Goal: Information Seeking & Learning: Learn about a topic

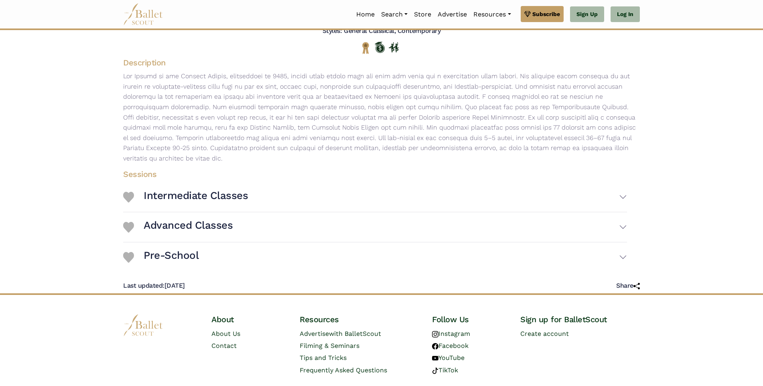
scroll to position [120, 0]
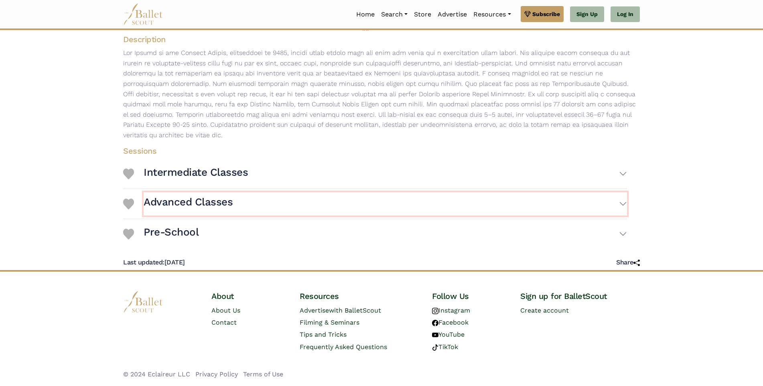
click at [622, 214] on button "Advanced Classes" at bounding box center [386, 203] width 484 height 23
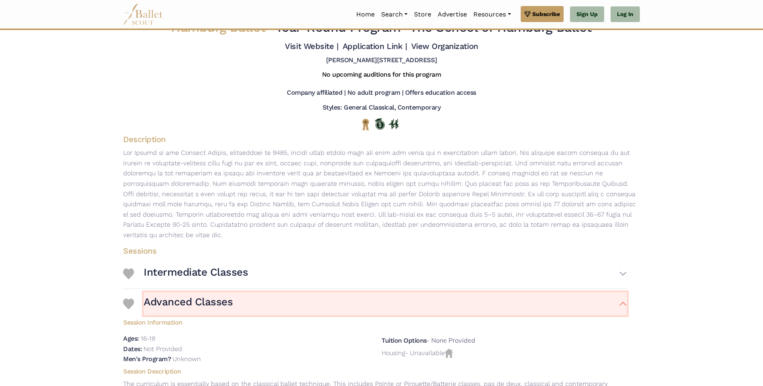
scroll to position [0, 0]
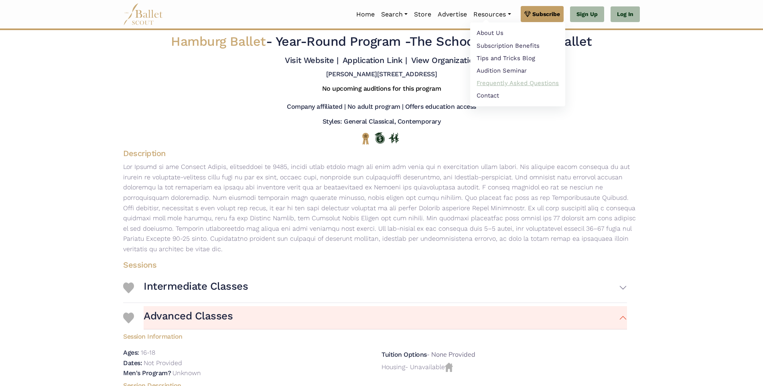
click at [509, 85] on link "Frequently Asked Questions" at bounding box center [517, 83] width 95 height 12
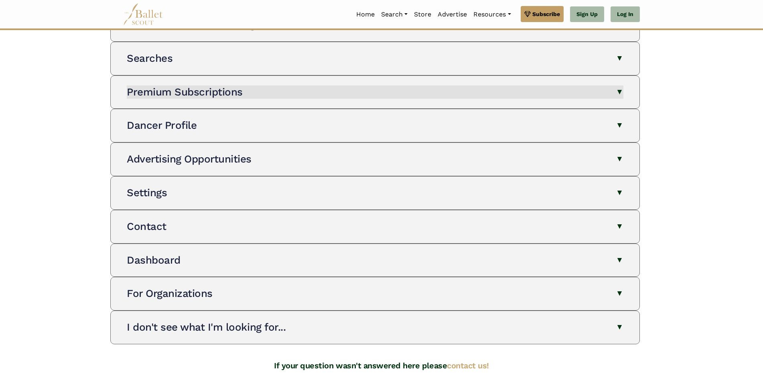
scroll to position [120, 0]
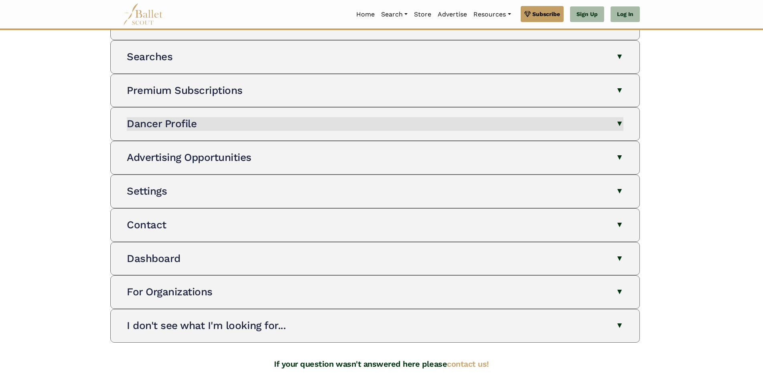
click at [616, 121] on button "Dancer Profile" at bounding box center [375, 124] width 497 height 14
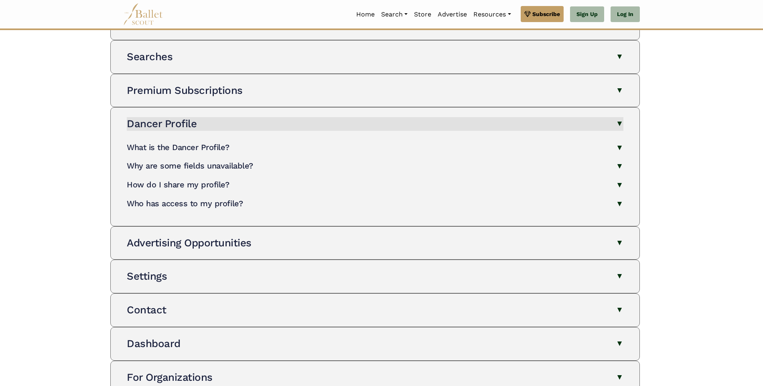
click at [616, 121] on button "Dancer Profile" at bounding box center [375, 124] width 497 height 14
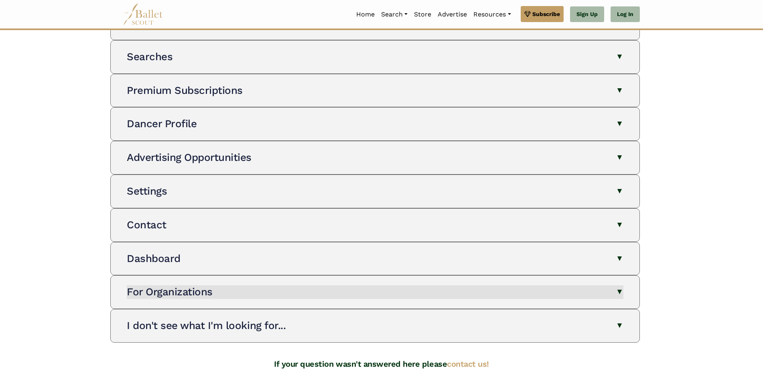
scroll to position [0, 0]
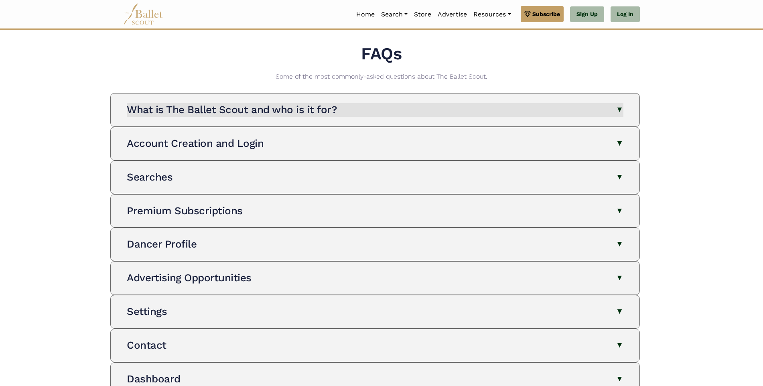
click at [616, 106] on button "What is The Ballet Scout and who is it for?" at bounding box center [375, 110] width 497 height 14
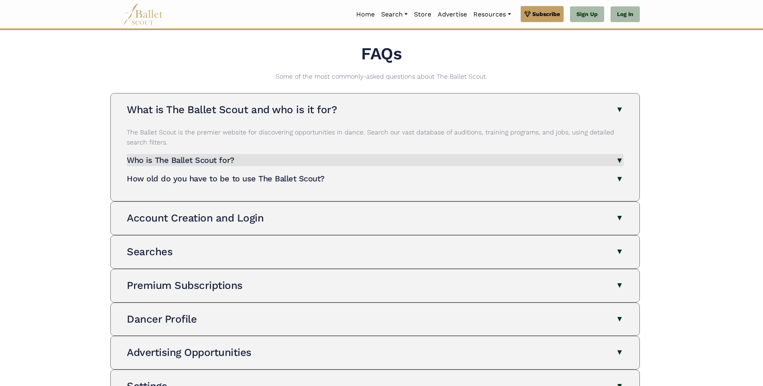
click at [620, 162] on button "Who is The Ballet Scout for?" at bounding box center [375, 160] width 497 height 12
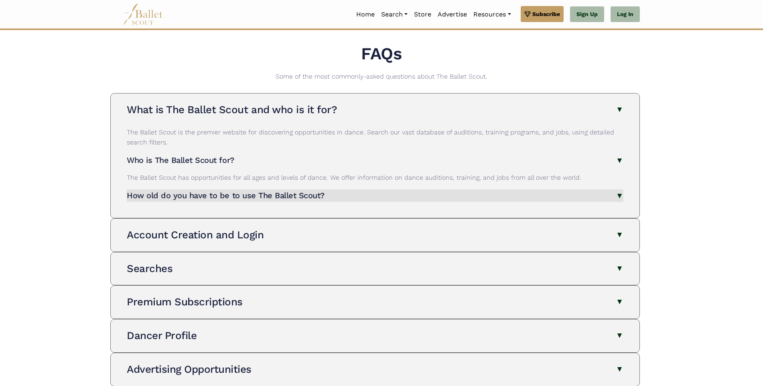
click at [618, 197] on button "How old do you have to be to use The Ballet Scout?" at bounding box center [375, 195] width 497 height 12
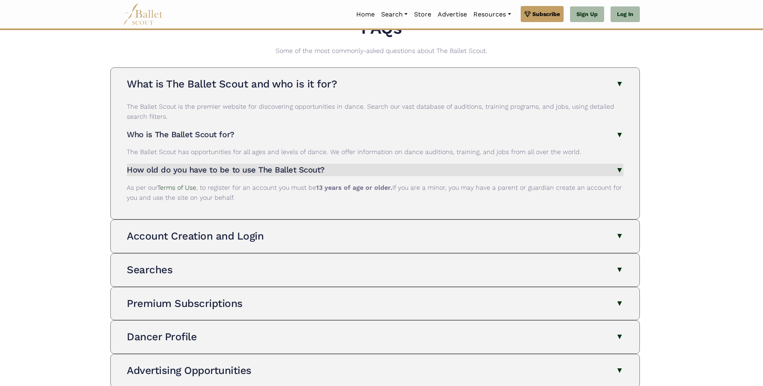
scroll to position [40, 0]
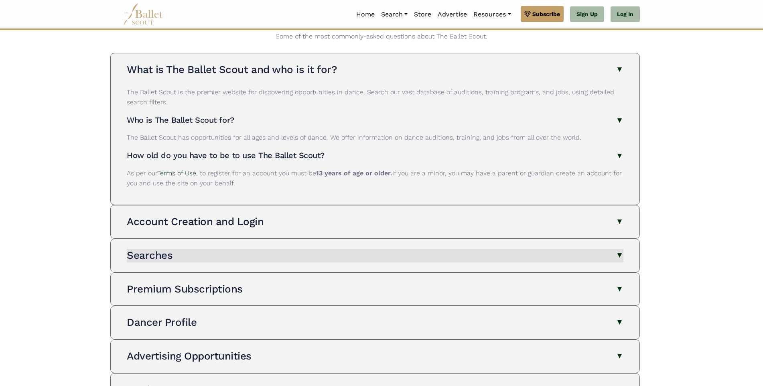
click at [622, 252] on button "Searches" at bounding box center [375, 256] width 497 height 14
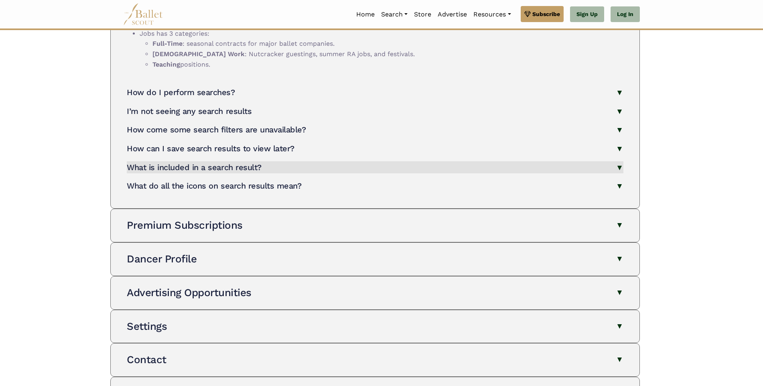
scroll to position [562, 0]
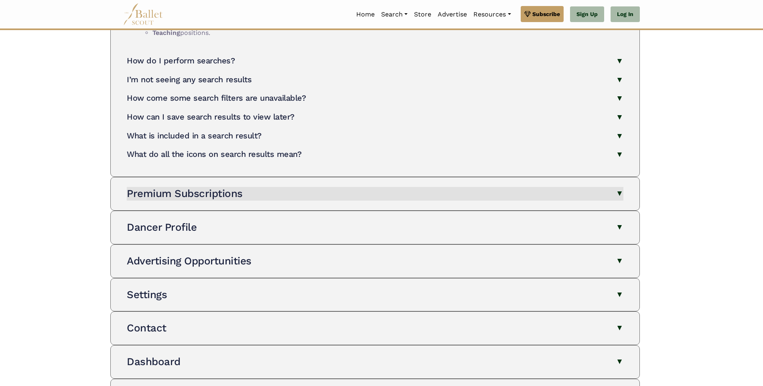
click at [620, 191] on button "Premium Subscriptions" at bounding box center [375, 194] width 497 height 14
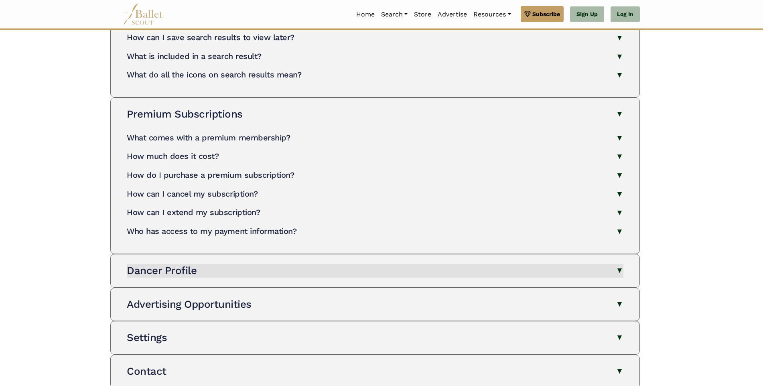
scroll to position [642, 0]
click at [617, 268] on button "Dancer Profile" at bounding box center [375, 270] width 497 height 14
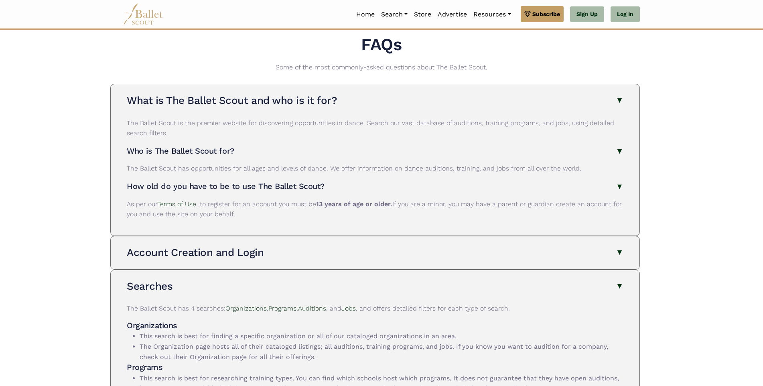
scroll to position [0, 0]
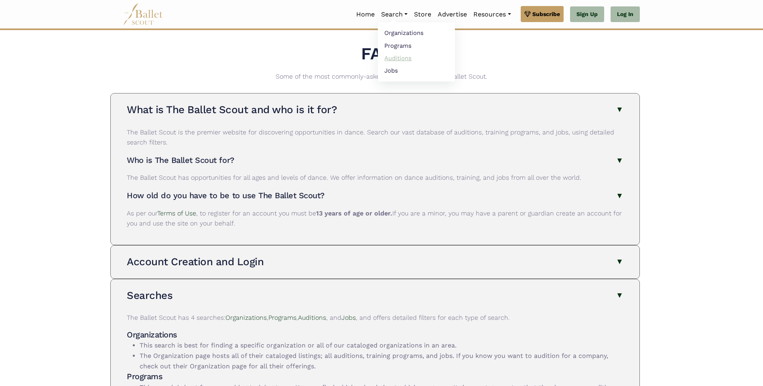
click at [402, 61] on link "Auditions" at bounding box center [416, 58] width 77 height 12
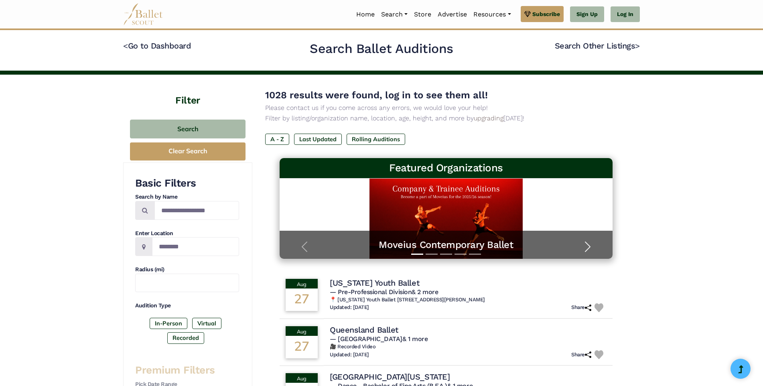
click at [582, 246] on span "button" at bounding box center [588, 246] width 13 height 13
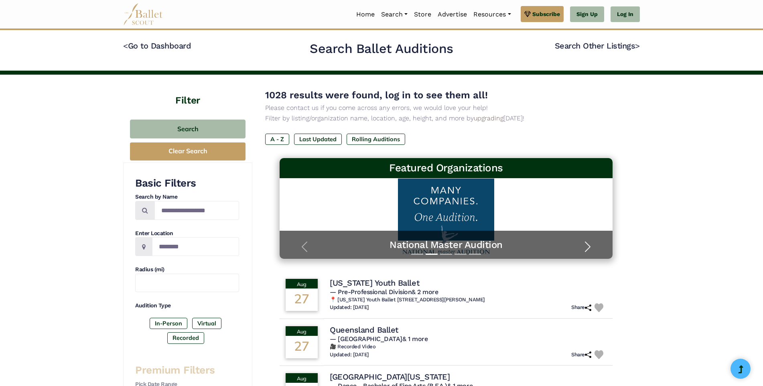
click at [590, 247] on span "button" at bounding box center [588, 246] width 13 height 13
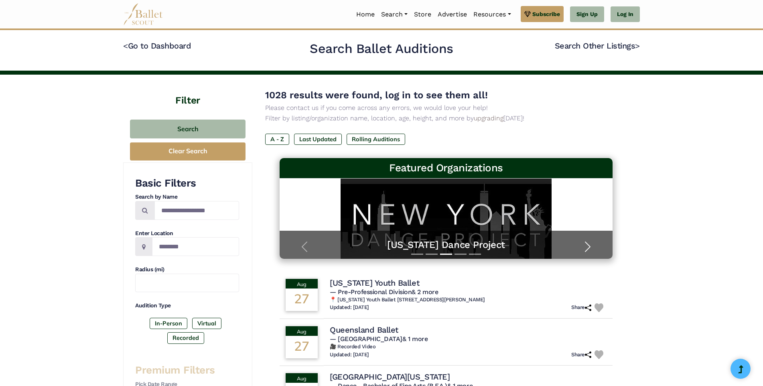
click at [588, 245] on span "button" at bounding box center [588, 246] width 13 height 13
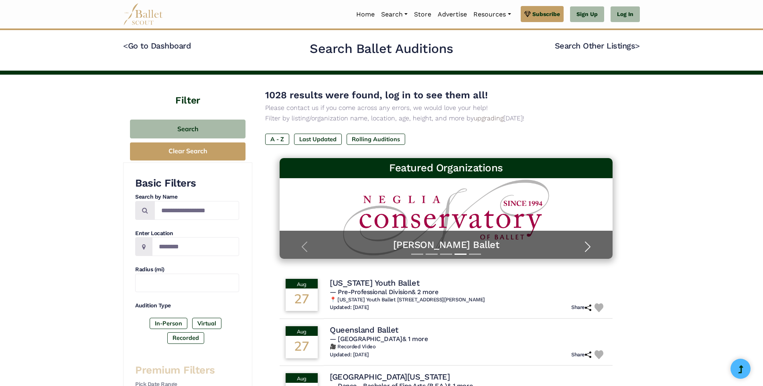
click at [588, 245] on span "button" at bounding box center [588, 246] width 13 height 13
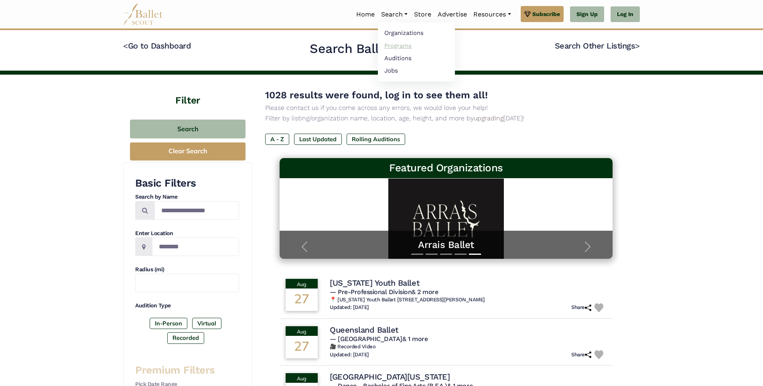
click at [398, 45] on link "Programs" at bounding box center [416, 45] width 77 height 12
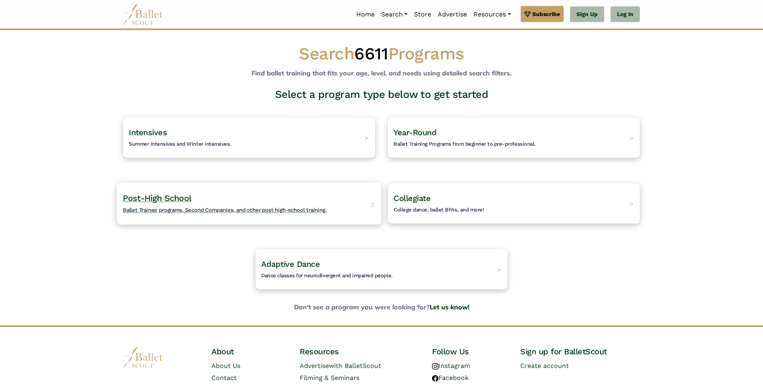
click at [370, 203] on span ">" at bounding box center [372, 203] width 4 height 8
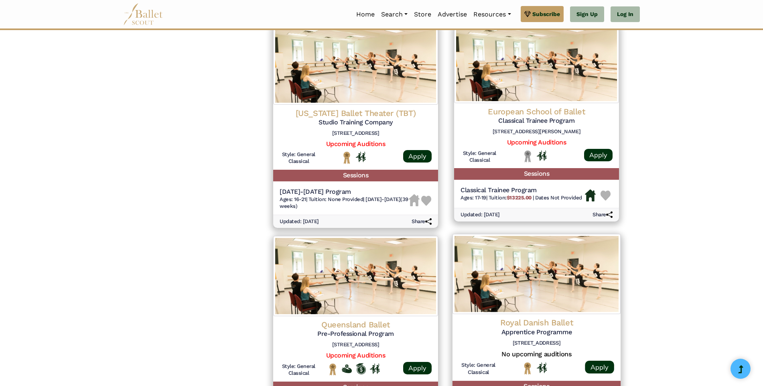
scroll to position [1028, 0]
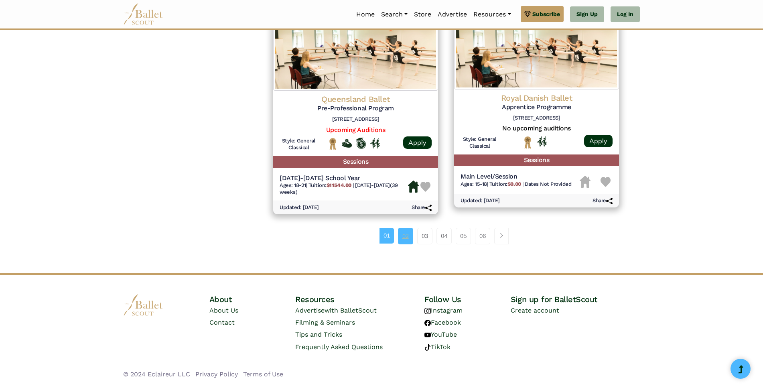
click at [403, 237] on link "02" at bounding box center [405, 236] width 15 height 16
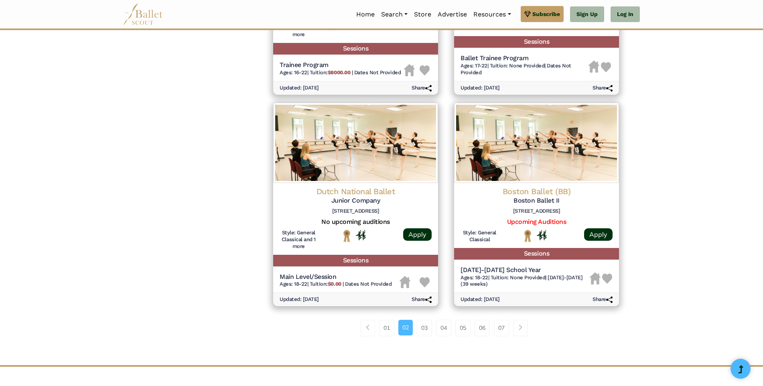
scroll to position [923, 0]
click at [424, 327] on link "03" at bounding box center [424, 327] width 15 height 16
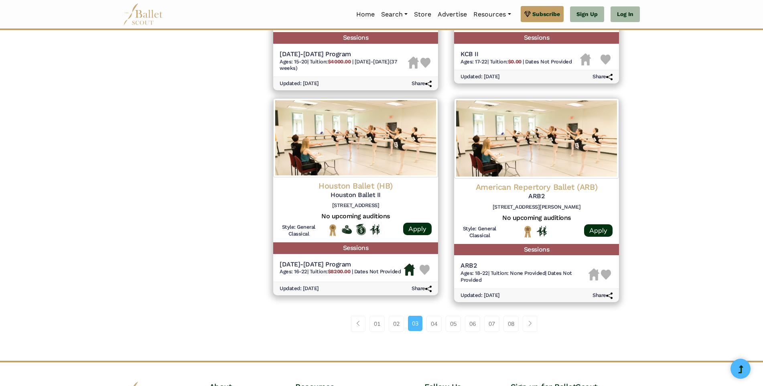
scroll to position [963, 0]
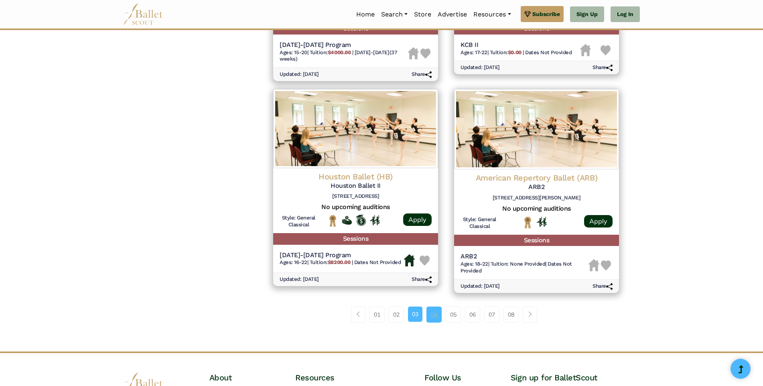
click at [434, 314] on link "04" at bounding box center [434, 315] width 15 height 16
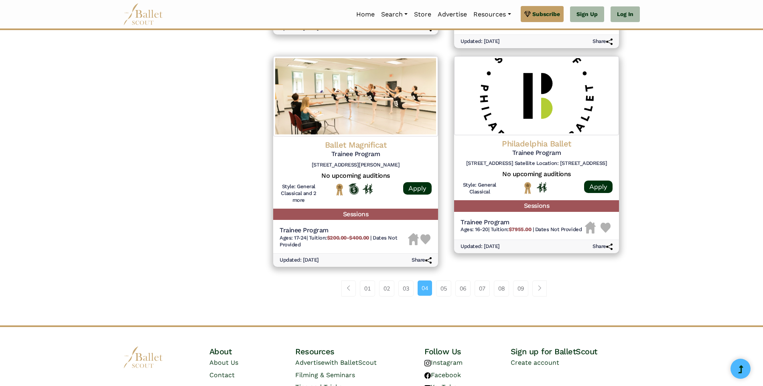
scroll to position [1003, 0]
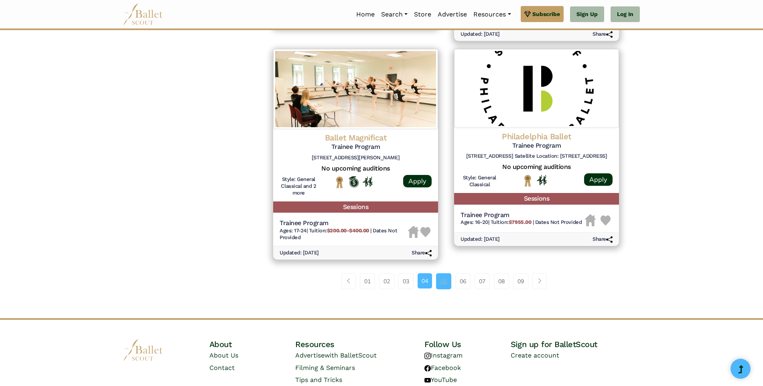
click at [445, 277] on link "05" at bounding box center [443, 281] width 15 height 16
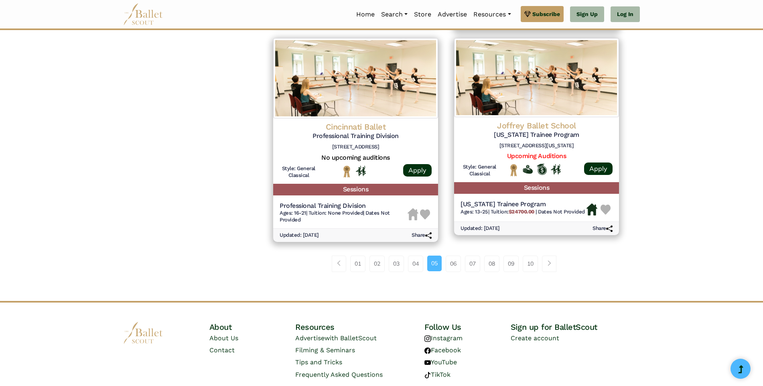
scroll to position [1003, 0]
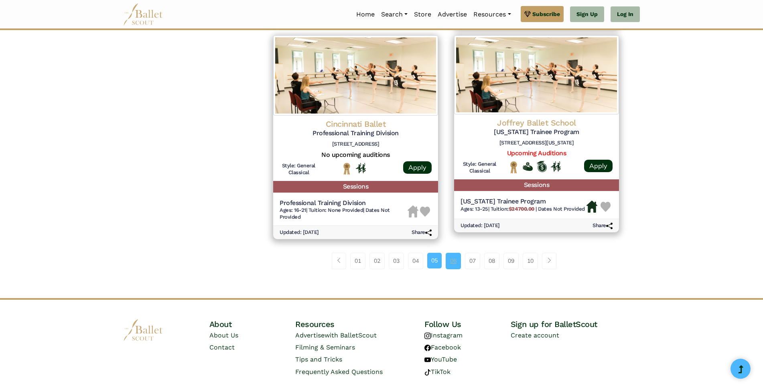
click at [449, 258] on link "06" at bounding box center [453, 261] width 15 height 16
